Goal: Find specific page/section: Find specific page/section

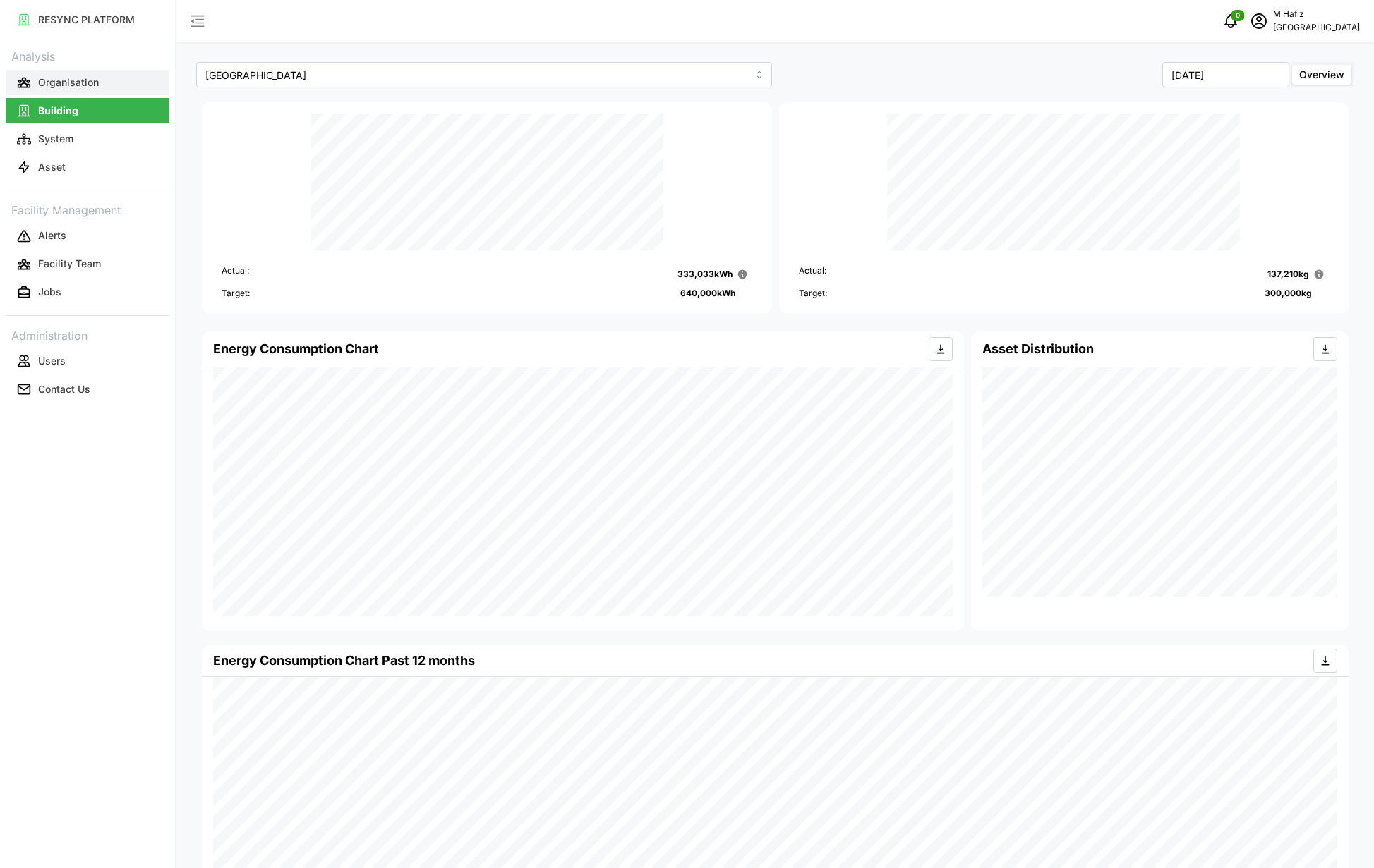
click at [73, 82] on p "Organisation" at bounding box center [68, 82] width 61 height 14
